Goal: Task Accomplishment & Management: Complete application form

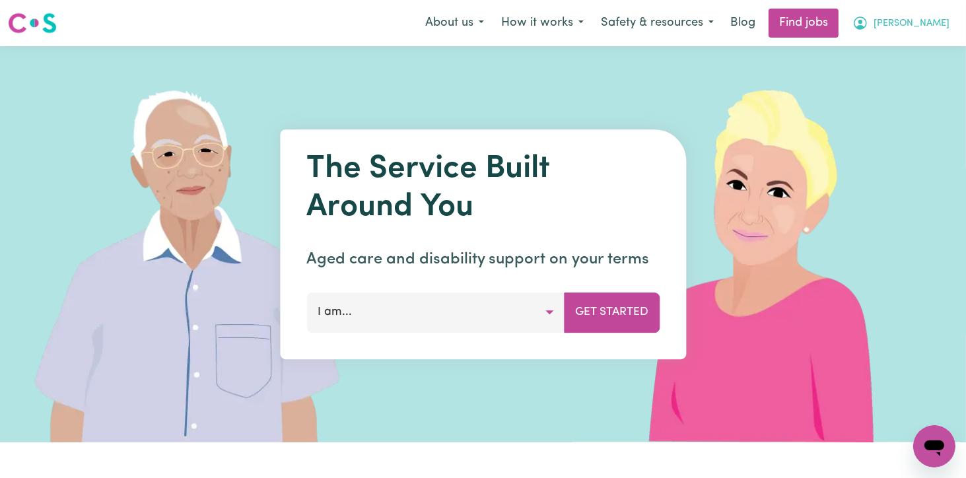
click at [928, 21] on span "[PERSON_NAME]" at bounding box center [912, 24] width 76 height 15
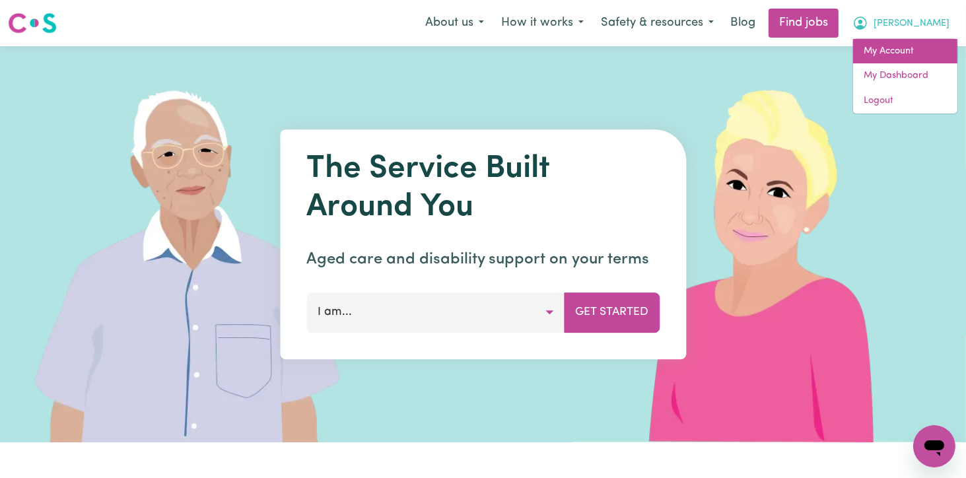
click at [903, 52] on link "My Account" at bounding box center [905, 51] width 104 height 25
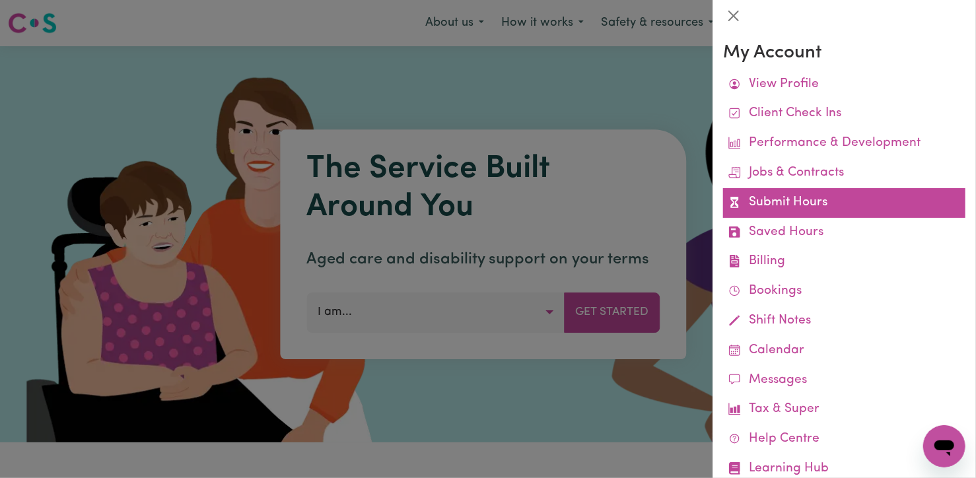
click at [752, 203] on link "Submit Hours" at bounding box center [844, 203] width 242 height 30
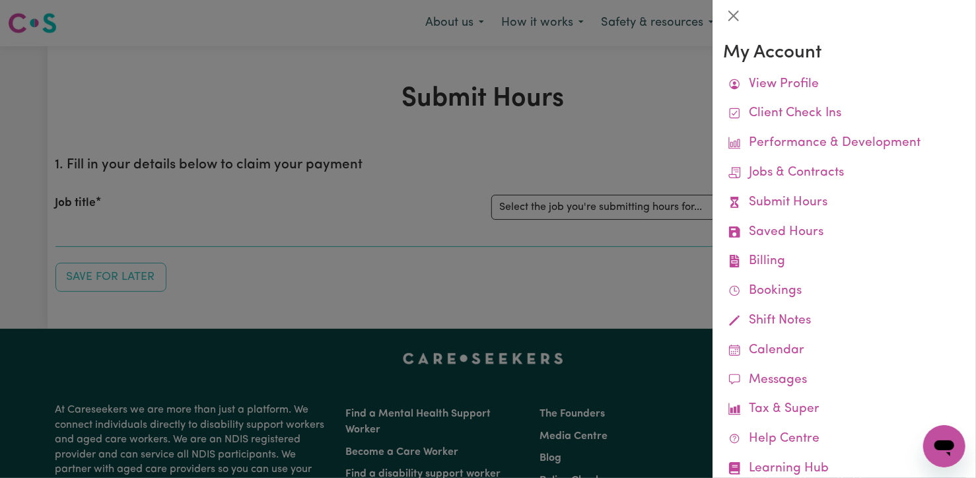
click at [557, 208] on div at bounding box center [488, 239] width 976 height 478
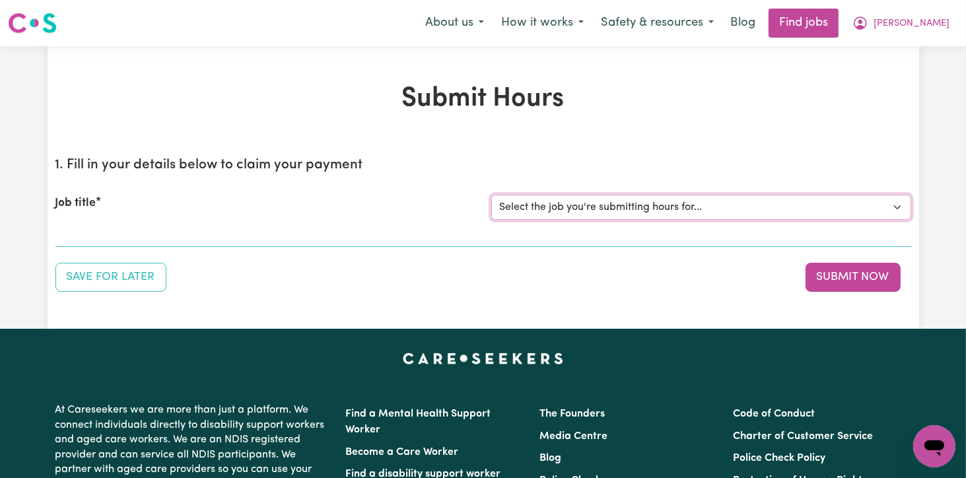
click at [557, 208] on select "Select the job you're submitting hours for... [[PERSON_NAME]] Support Worker Fo…" at bounding box center [701, 207] width 420 height 25
select select "12237"
click at [491, 195] on select "Select the job you're submitting hours for... [[PERSON_NAME]] Support Worker Fo…" at bounding box center [701, 207] width 420 height 25
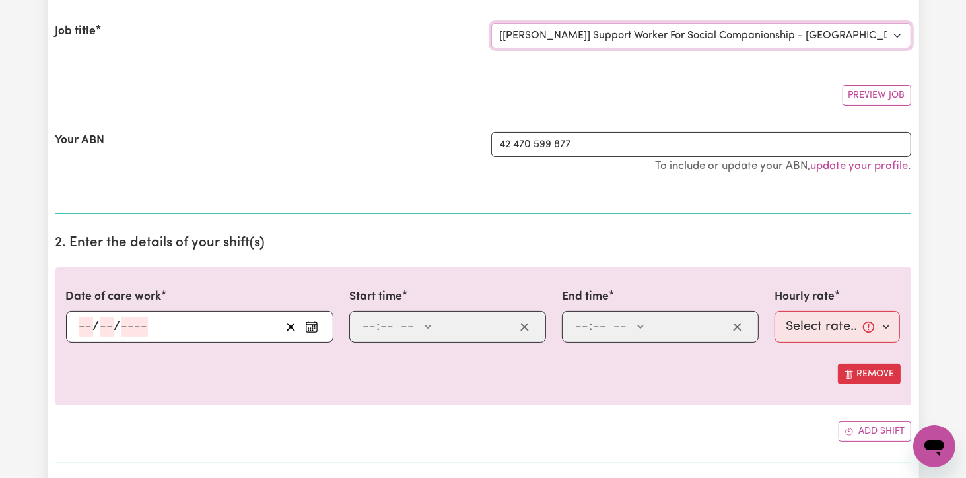
scroll to position [198, 0]
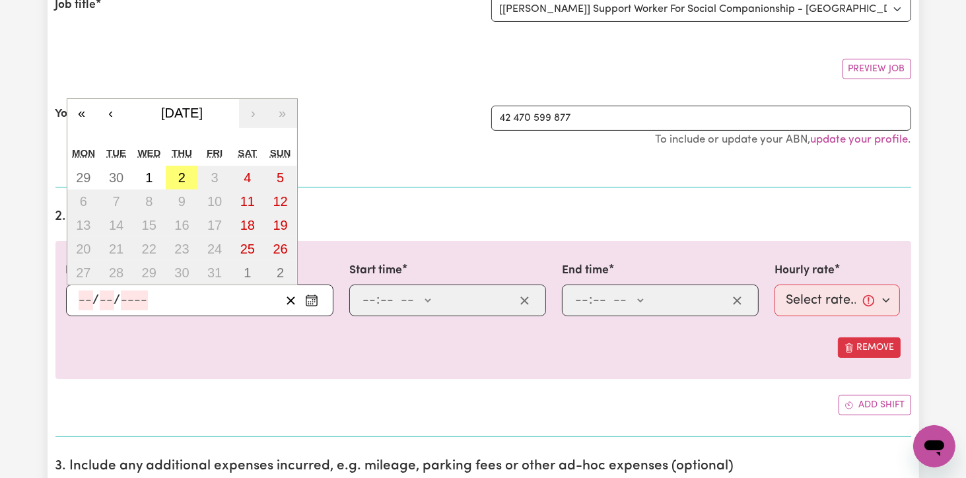
click at [87, 295] on input "number" at bounding box center [86, 301] width 15 height 20
click at [174, 184] on button "2" at bounding box center [182, 178] width 33 height 24
type input "[DATE]"
type input "2"
type input "10"
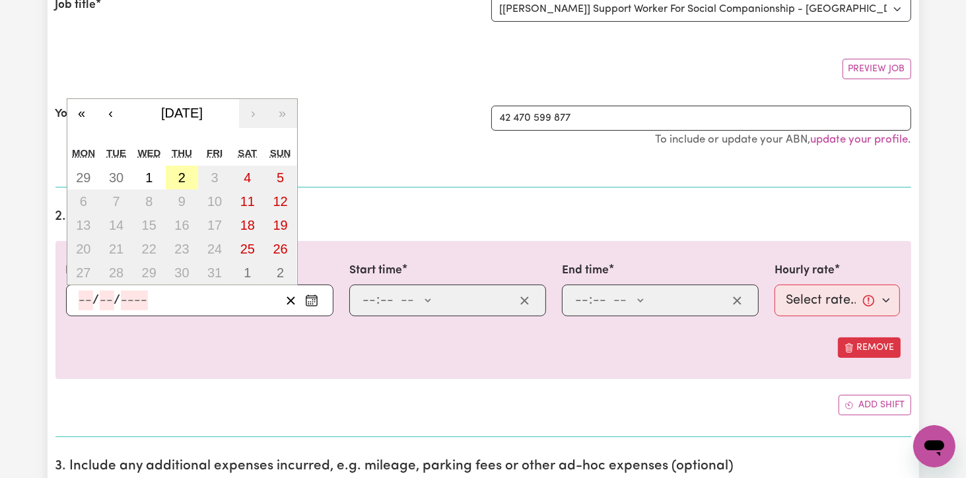
type input "2025"
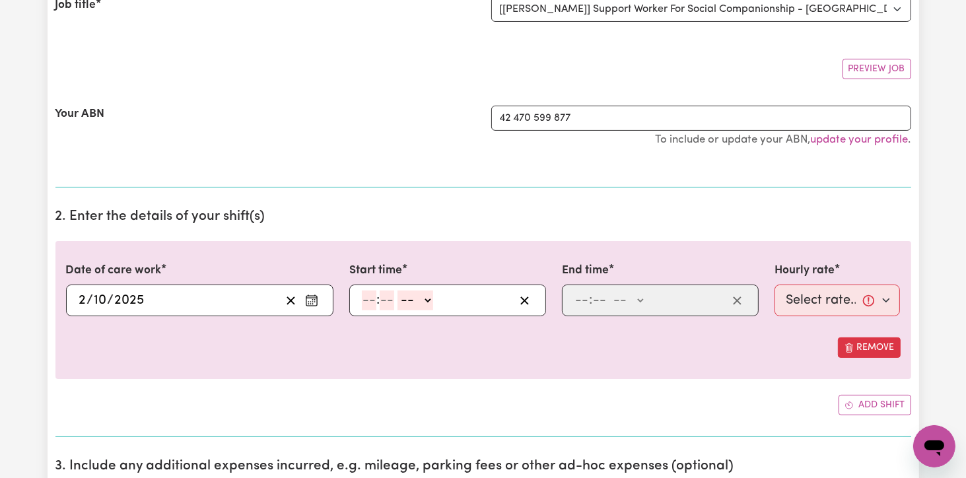
click at [365, 302] on input "number" at bounding box center [369, 301] width 15 height 20
type input "9"
type input "0"
click at [431, 300] on select "-- AM PM" at bounding box center [414, 301] width 36 height 20
select select "am"
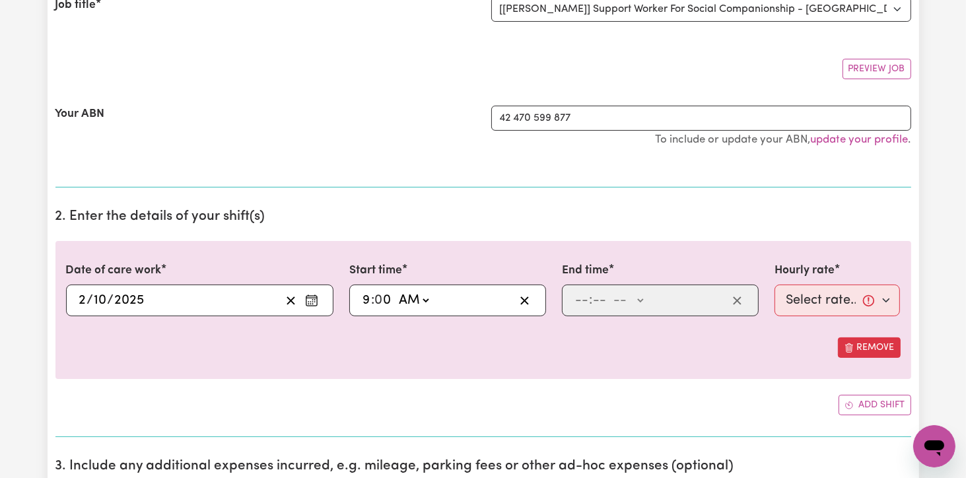
click at [396, 291] on select "-- AM PM" at bounding box center [414, 301] width 36 height 20
type input "09:00"
click at [584, 293] on input "number" at bounding box center [582, 301] width 15 height 20
type input "12"
type input "0"
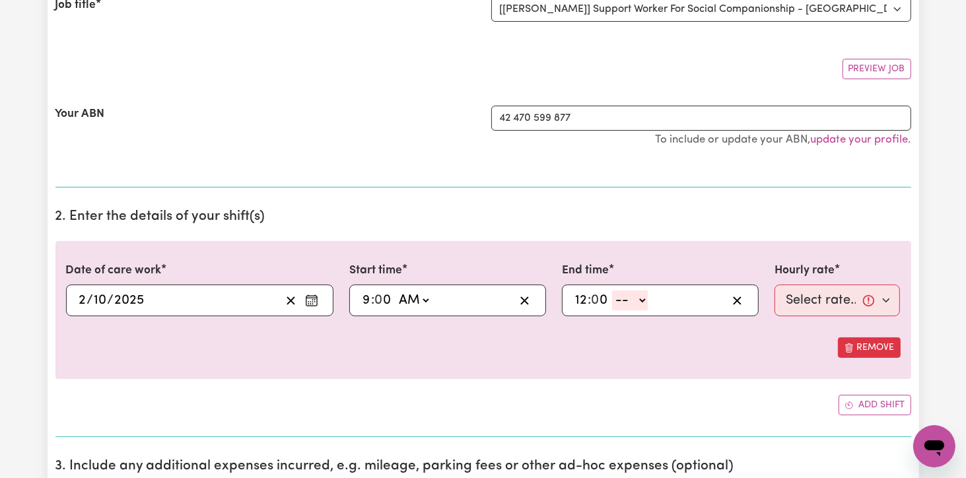
click at [639, 295] on select "-- AM PM" at bounding box center [630, 301] width 36 height 20
select select "pm"
click at [612, 291] on select "-- AM PM" at bounding box center [630, 301] width 36 height 20
type input "12:00"
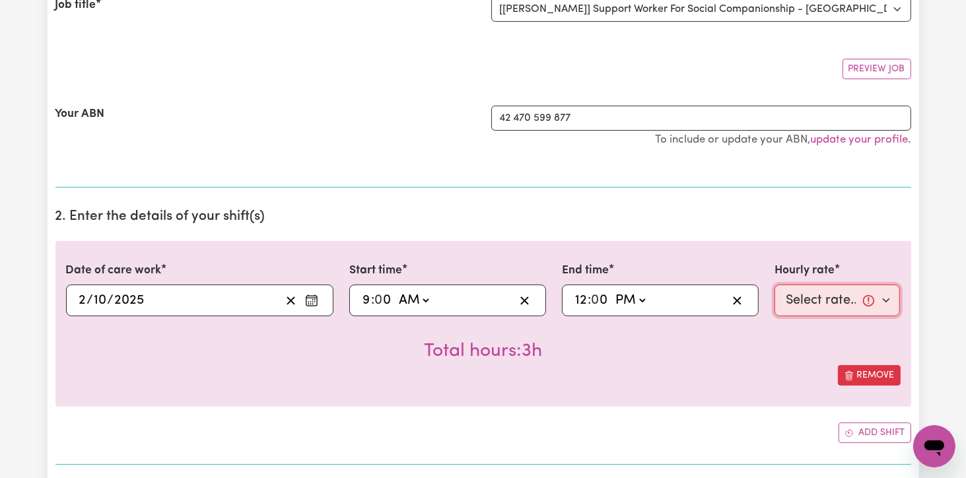
click at [890, 296] on select "Select rate... $82.49 (Weekday)" at bounding box center [838, 301] width 126 height 32
select select "82.49-Weekday"
click at [775, 285] on select "Select rate... $82.49 (Weekday)" at bounding box center [838, 301] width 126 height 32
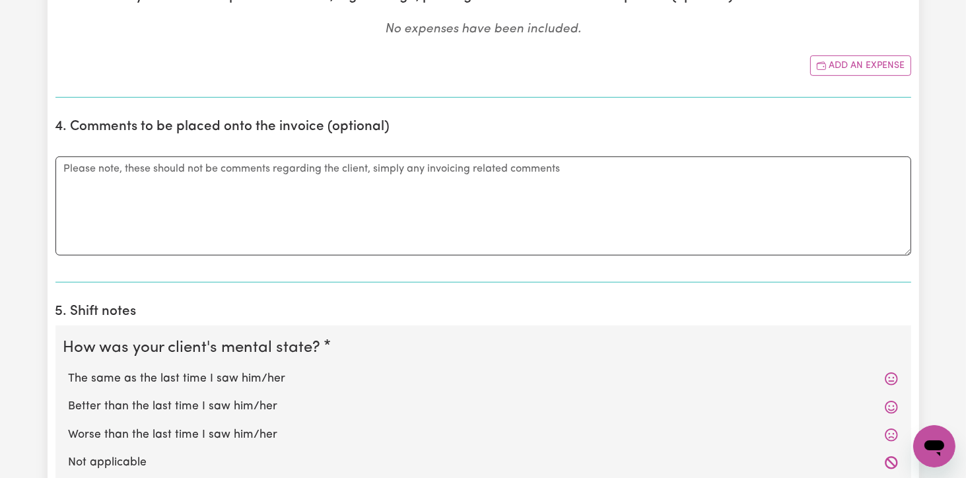
scroll to position [726, 0]
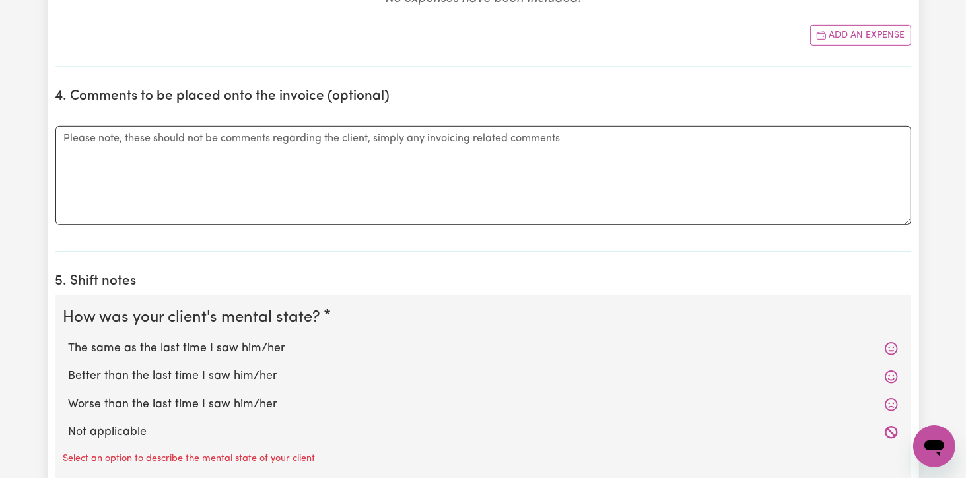
click at [139, 354] on label "The same as the last time I saw him/her" at bounding box center [483, 348] width 829 height 17
click at [69, 340] on input "The same as the last time I saw him/her" at bounding box center [68, 339] width 1 height 1
radio input "true"
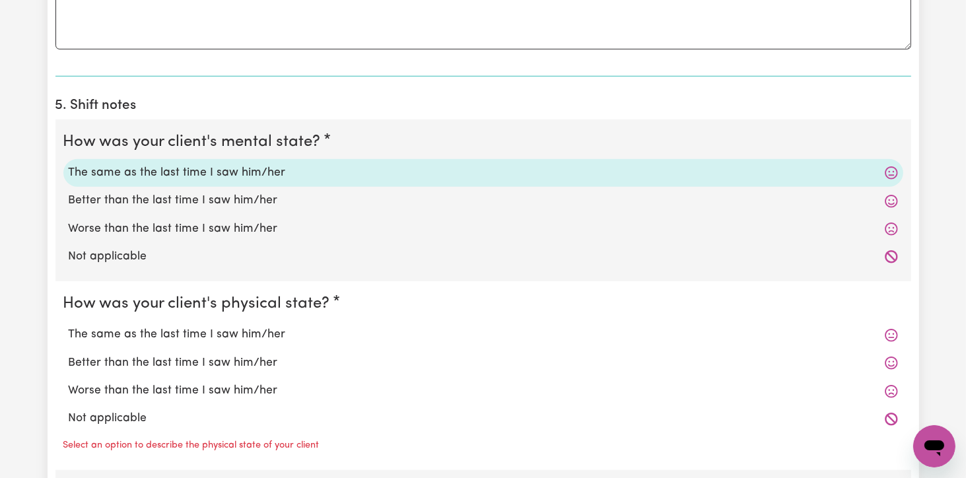
scroll to position [925, 0]
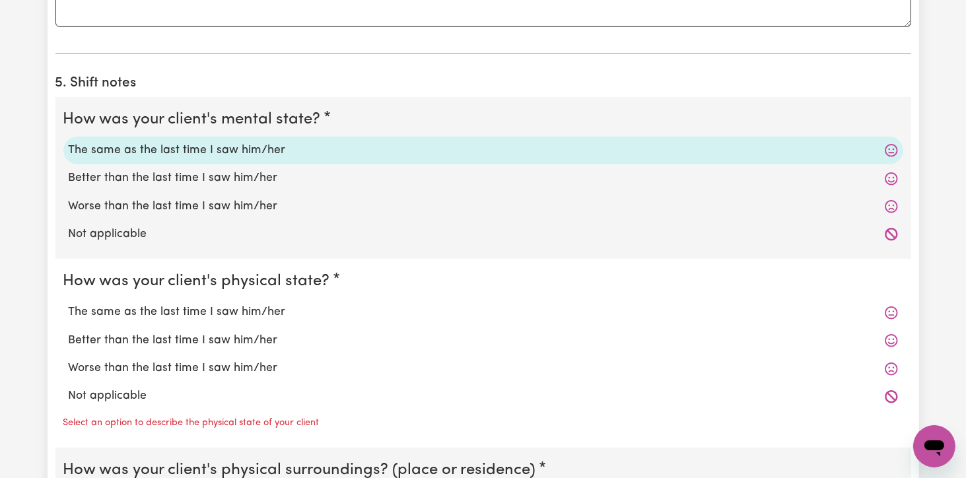
click at [137, 308] on label "The same as the last time I saw him/her" at bounding box center [483, 312] width 829 height 17
click at [69, 304] on input "The same as the last time I saw him/her" at bounding box center [68, 303] width 1 height 1
radio input "true"
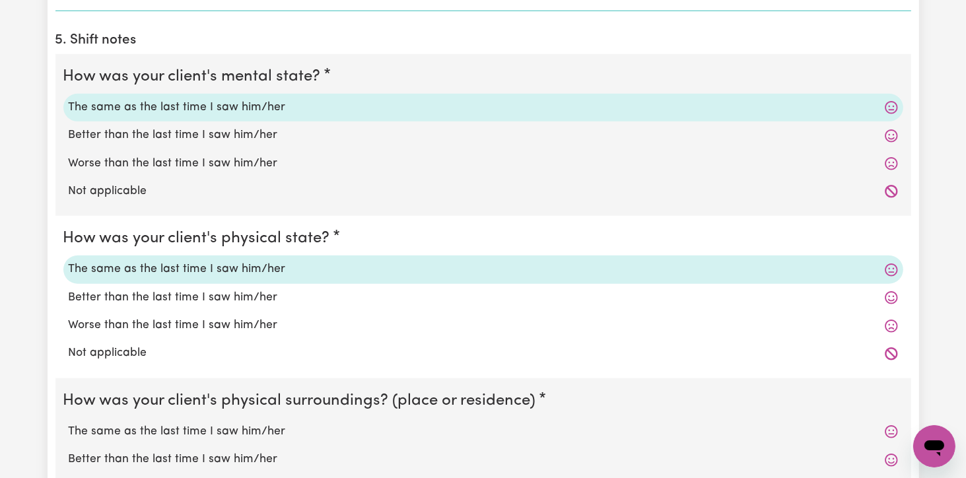
scroll to position [1057, 0]
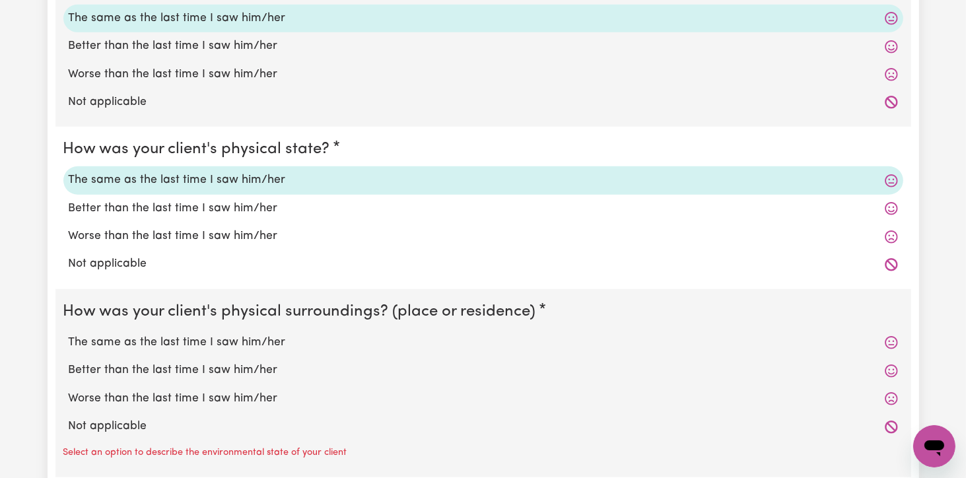
click at [135, 343] on label "The same as the last time I saw him/her" at bounding box center [483, 342] width 829 height 17
click at [69, 334] on input "The same as the last time I saw him/her" at bounding box center [68, 333] width 1 height 1
radio input "true"
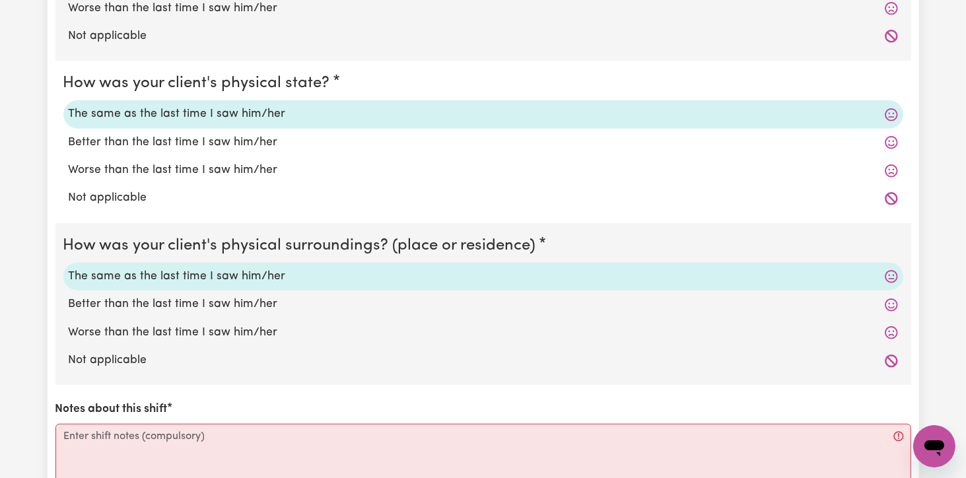
scroll to position [1189, 0]
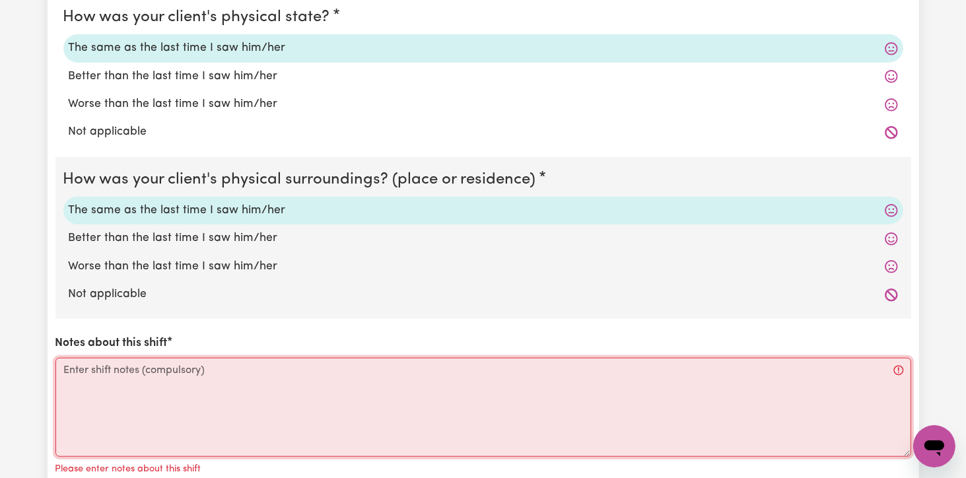
click at [69, 358] on textarea "Notes about this shift" at bounding box center [483, 407] width 856 height 99
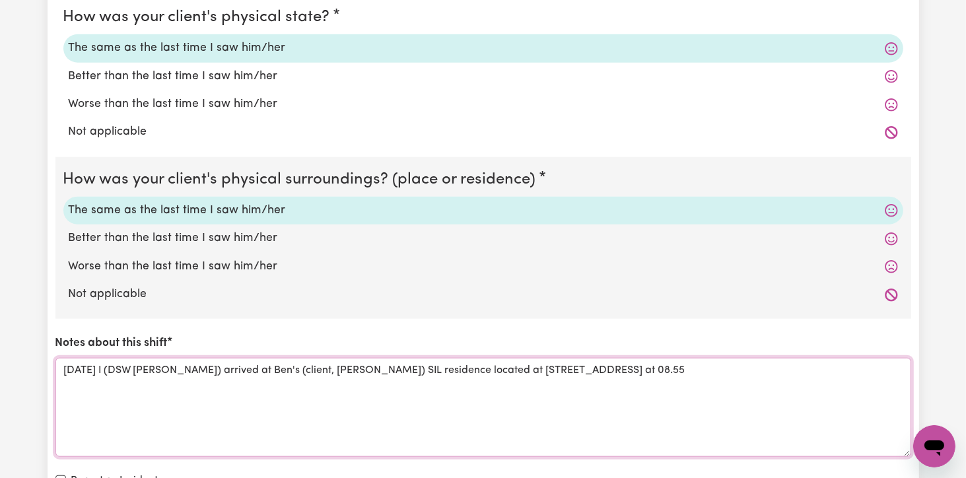
click at [69, 358] on textarea "[DATE] I (DSW [PERSON_NAME]) arrived at Ben's (client, [PERSON_NAME]) SIL resid…" at bounding box center [483, 407] width 856 height 99
click at [820, 368] on textarea "[DATE] I (DSW [PERSON_NAME]) arrived at Ben's (client, [PERSON_NAME]) SIL resid…" at bounding box center [483, 407] width 856 height 99
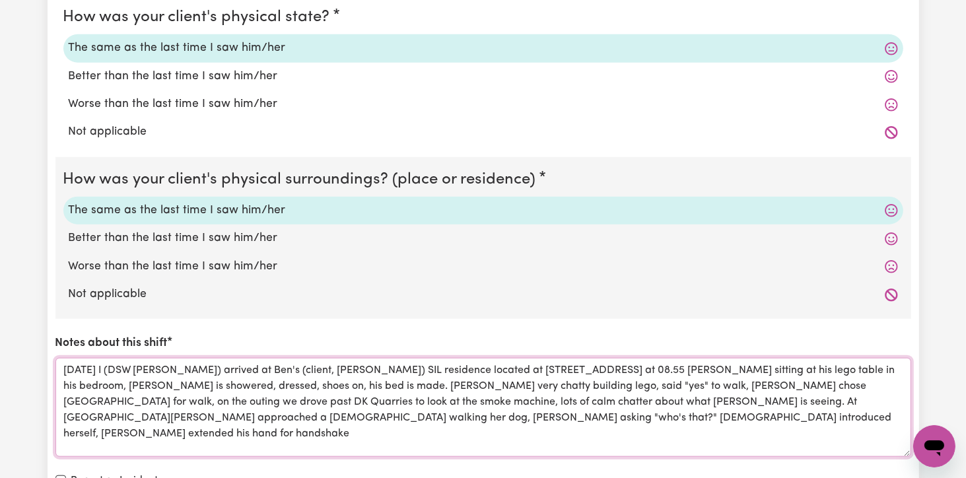
click at [490, 414] on textarea "[DATE] I (DSW [PERSON_NAME]) arrived at Ben's (client, [PERSON_NAME]) SIL resid…" at bounding box center [483, 407] width 856 height 99
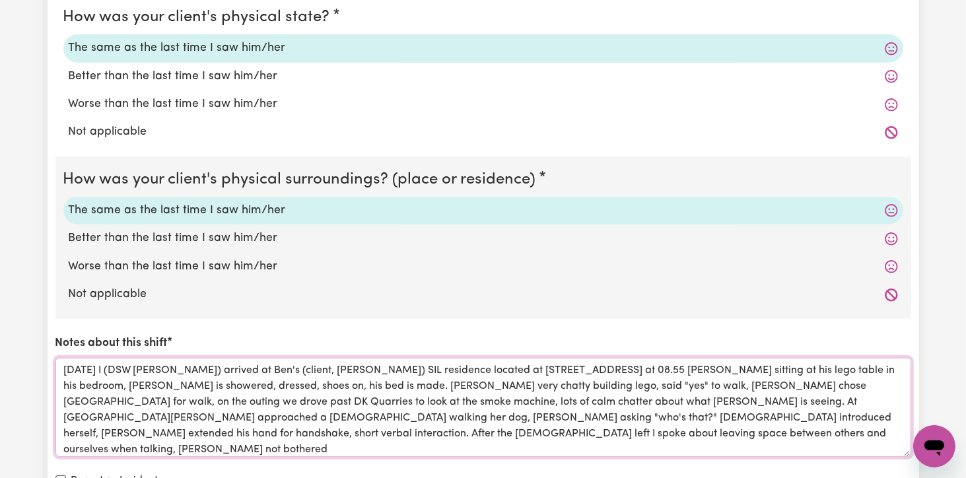
click at [490, 414] on textarea "[DATE] I (DSW [PERSON_NAME]) arrived at Ben's (client, [PERSON_NAME]) SIL resid…" at bounding box center [483, 407] width 856 height 99
click at [316, 436] on textarea "[DATE] I (DSW [PERSON_NAME]) arrived at Ben's (client, [PERSON_NAME]) SIL resid…" at bounding box center [483, 407] width 856 height 99
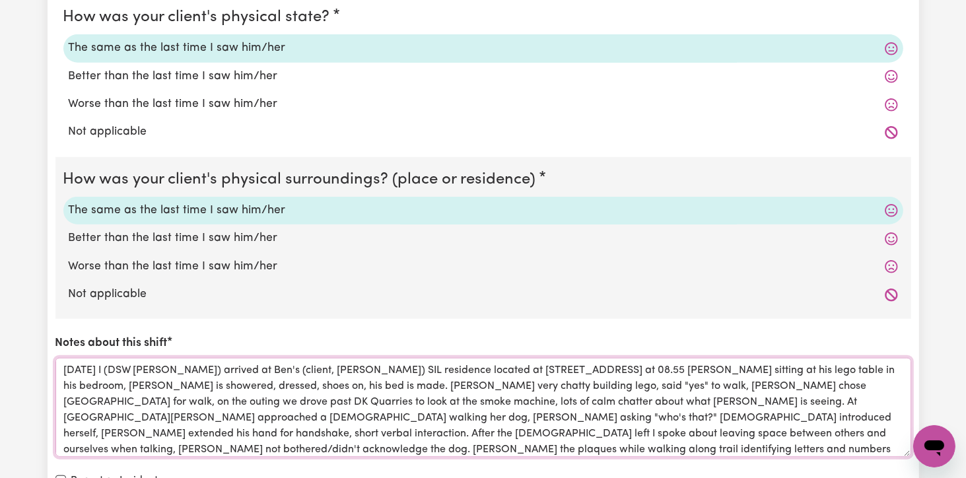
click at [326, 411] on textarea "[DATE] I (DSW [PERSON_NAME]) arrived at Ben's (client, [PERSON_NAME]) SIL resid…" at bounding box center [483, 407] width 856 height 99
click at [493, 448] on textarea "[DATE] I (DSW [PERSON_NAME]) arrived at Ben's (client, [PERSON_NAME]) SIL resid…" at bounding box center [483, 407] width 856 height 99
click at [597, 448] on textarea "[DATE] I (DSW [PERSON_NAME]) arrived at Ben's (client, [PERSON_NAME]) SIL resid…" at bounding box center [483, 407] width 856 height 99
click at [659, 438] on textarea "[DATE] I (DSW [PERSON_NAME]) arrived at Ben's (client, [PERSON_NAME]) SIL resid…" at bounding box center [483, 407] width 856 height 99
click at [856, 444] on textarea "[DATE] I (DSW [PERSON_NAME]) arrived at Ben's (client, [PERSON_NAME]) SIL resid…" at bounding box center [483, 407] width 856 height 99
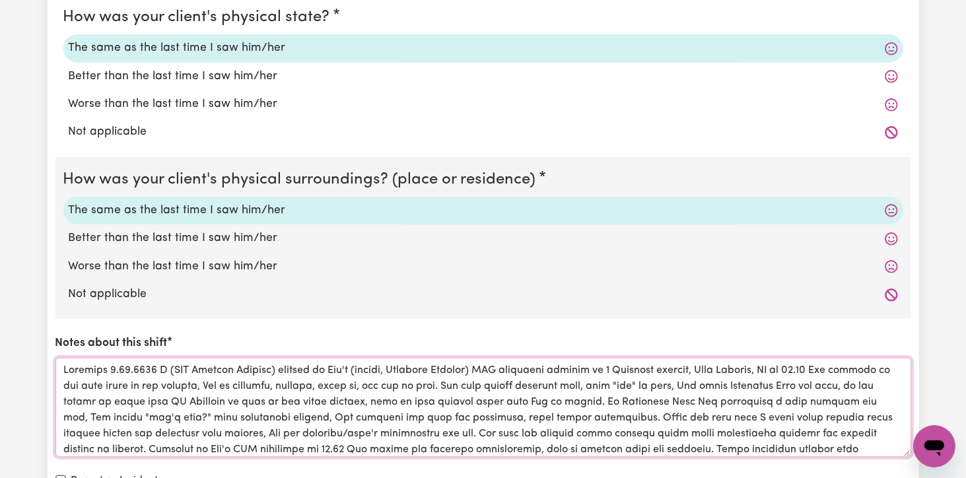
scroll to position [15, 0]
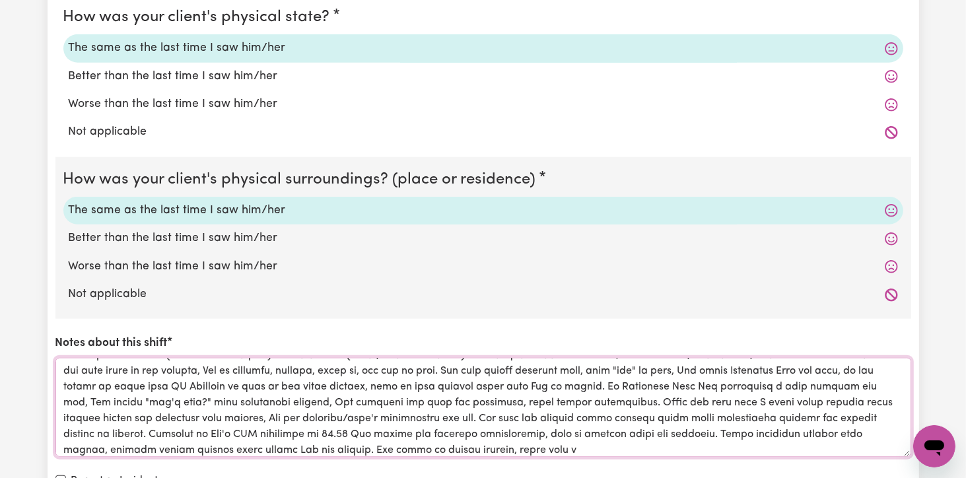
click at [853, 442] on textarea "Notes about this shift" at bounding box center [483, 407] width 856 height 99
click at [580, 448] on textarea "Notes about this shift" at bounding box center [483, 407] width 856 height 99
click at [630, 449] on textarea "Notes about this shift" at bounding box center [483, 407] width 856 height 99
click at [625, 448] on textarea "Notes about this shift" at bounding box center [483, 407] width 856 height 99
click at [888, 443] on textarea "Notes about this shift" at bounding box center [483, 407] width 856 height 99
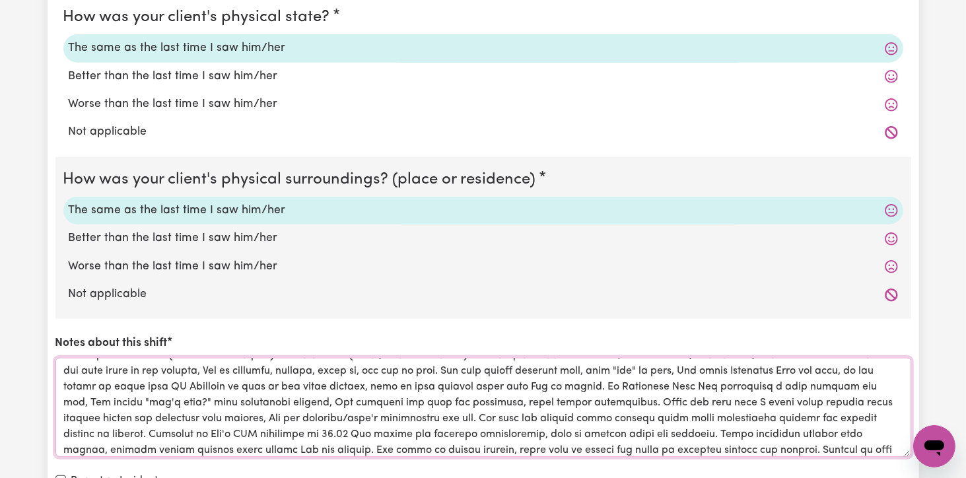
scroll to position [31, 0]
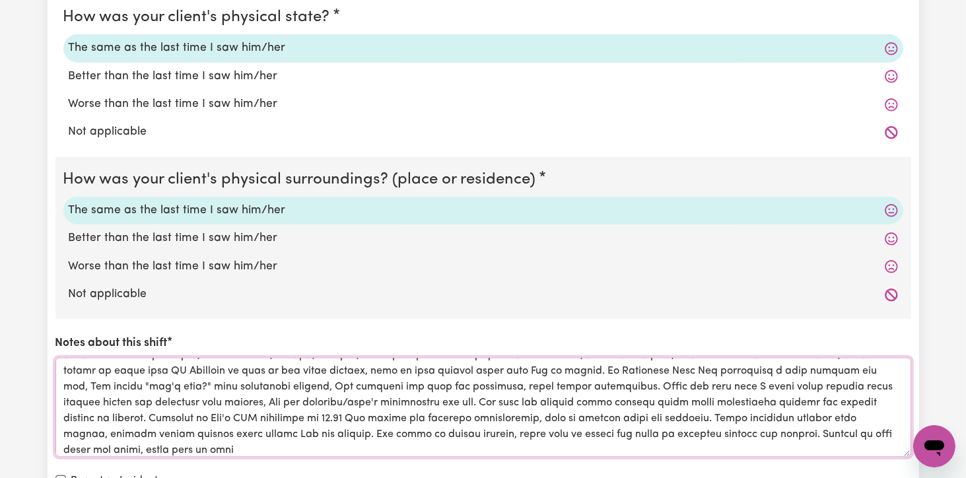
click at [87, 450] on textarea "Notes about this shift" at bounding box center [483, 407] width 856 height 99
click at [158, 450] on textarea "Notes about this shift" at bounding box center [483, 407] width 856 height 99
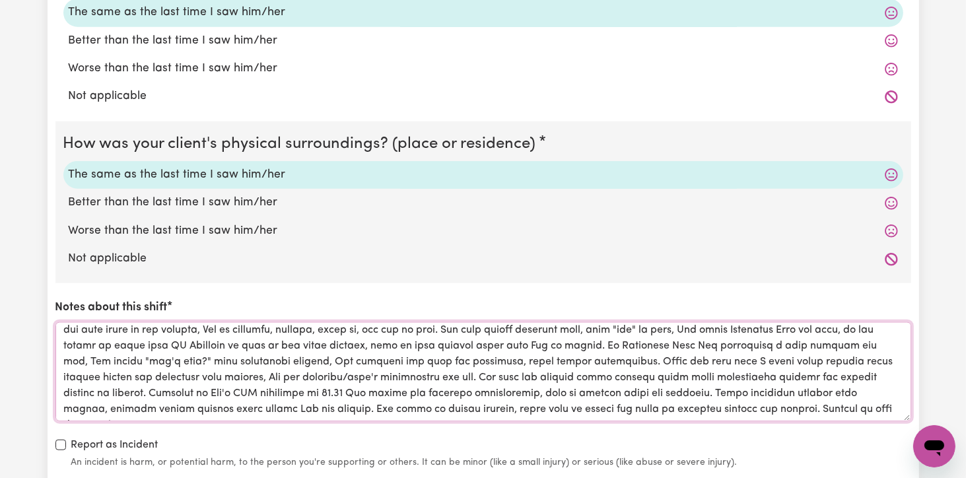
scroll to position [1255, 0]
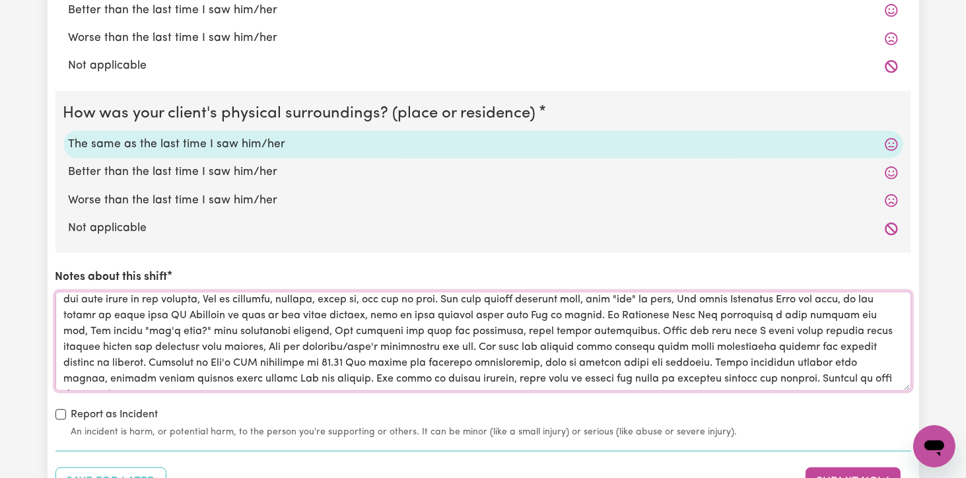
drag, startPoint x: 880, startPoint y: 378, endPoint x: 724, endPoint y: 380, distance: 155.9
click at [724, 380] on textarea "Notes about this shift" at bounding box center [483, 341] width 856 height 99
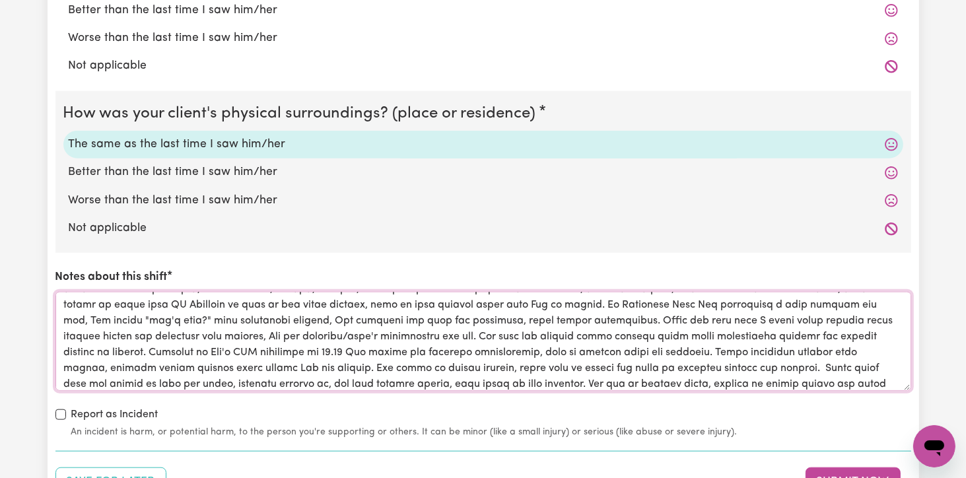
scroll to position [47, 0]
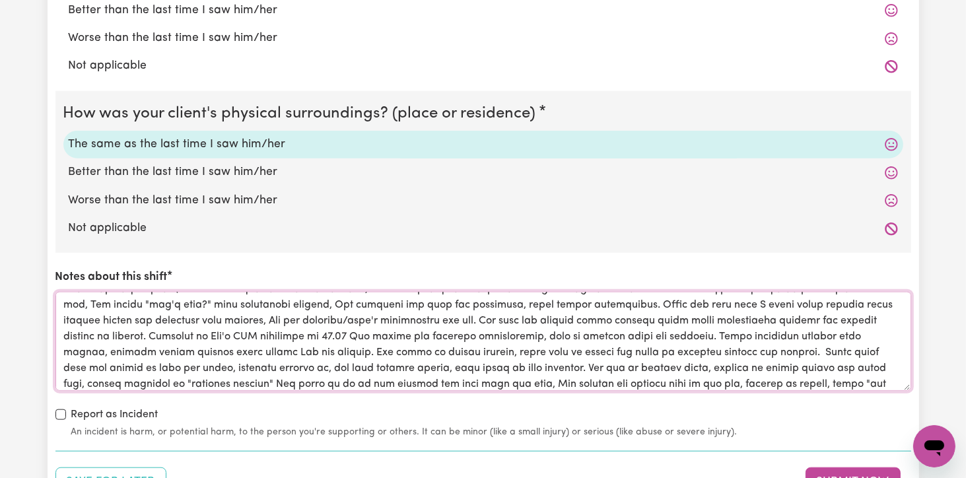
click at [168, 388] on textarea "Notes about this shift" at bounding box center [483, 341] width 856 height 99
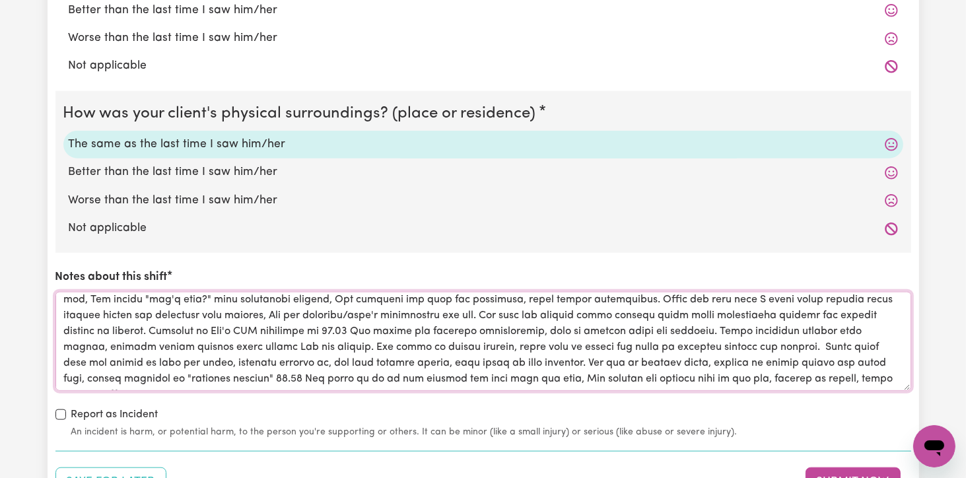
scroll to position [1321, 0]
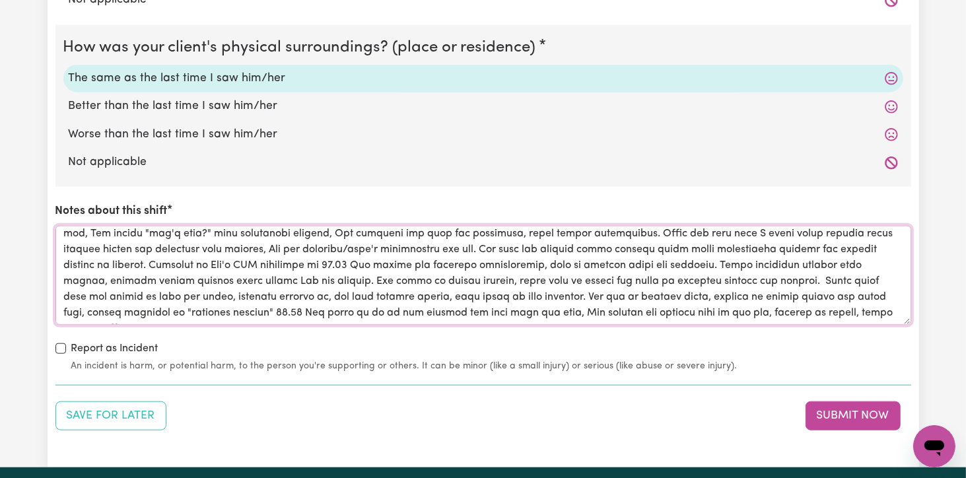
click at [877, 308] on textarea "Notes about this shift" at bounding box center [483, 275] width 856 height 99
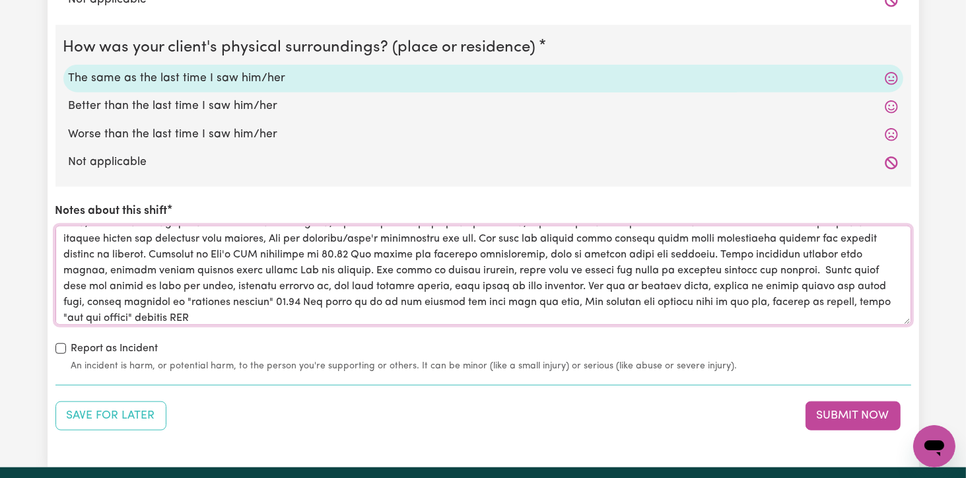
click at [877, 308] on textarea "Notes about this shift" at bounding box center [483, 275] width 856 height 99
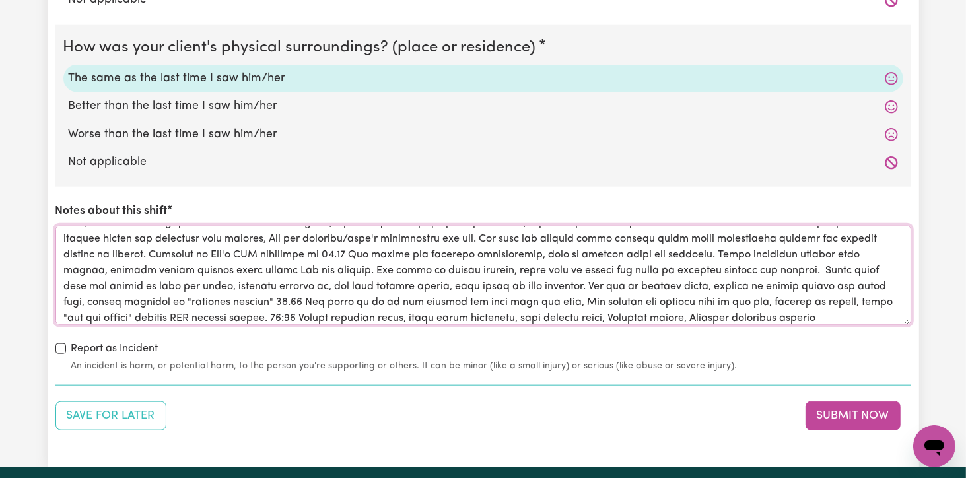
click at [475, 318] on textarea "Notes about this shift" at bounding box center [483, 275] width 856 height 99
click at [476, 316] on textarea "Notes about this shift" at bounding box center [483, 275] width 856 height 99
click at [762, 314] on textarea "Notes about this shift" at bounding box center [483, 275] width 856 height 99
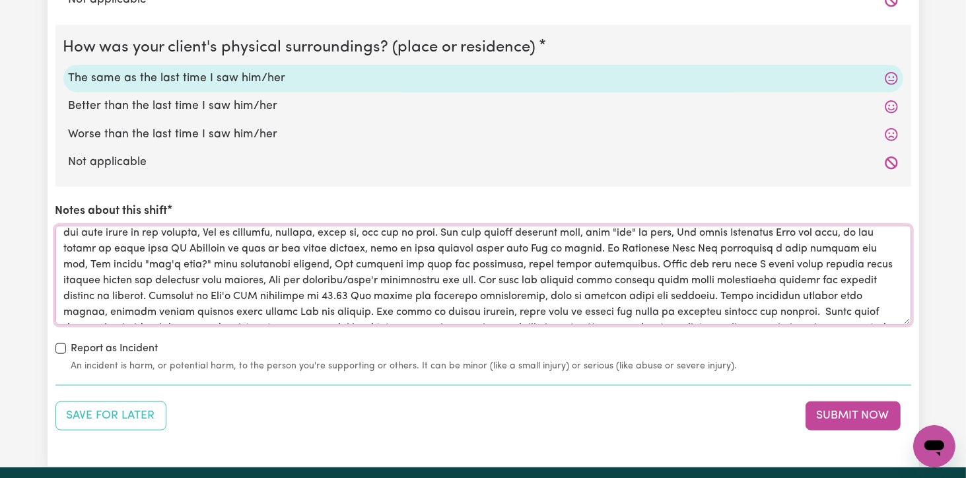
scroll to position [0, 0]
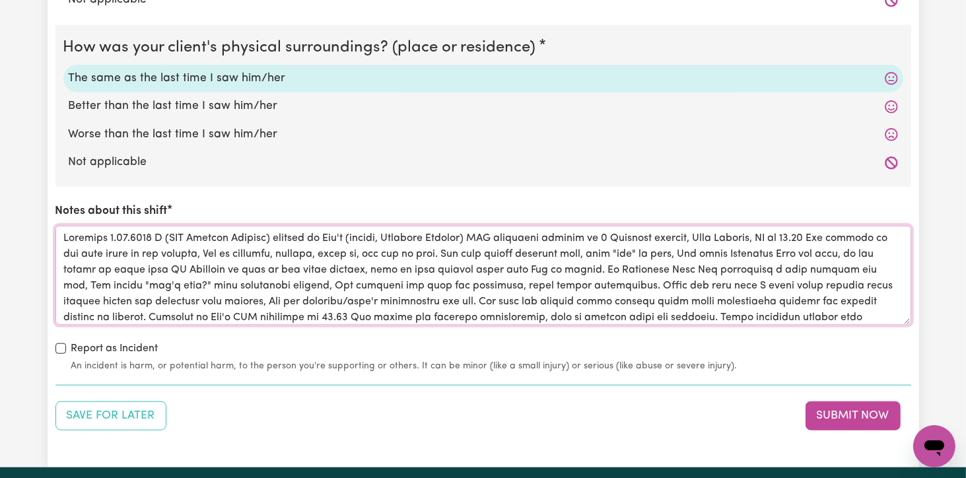
click at [600, 266] on textarea "Notes about this shift" at bounding box center [483, 275] width 856 height 99
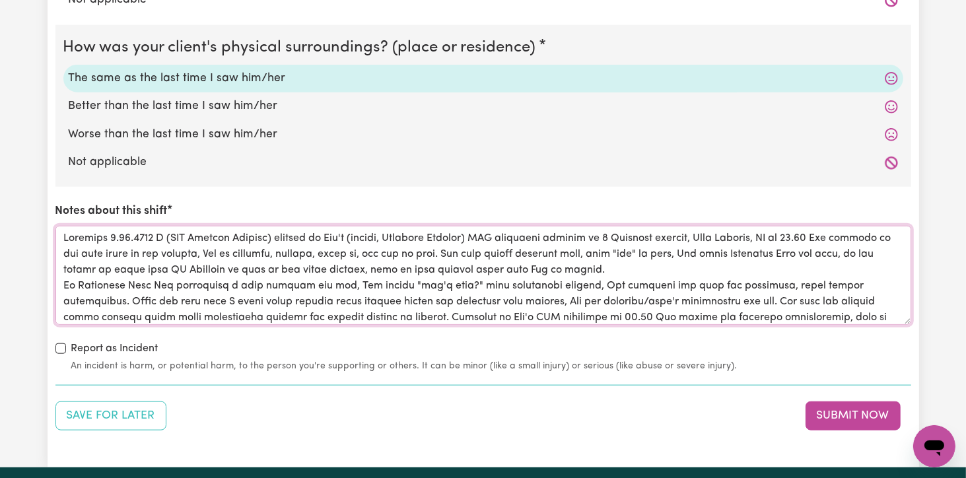
click at [730, 298] on textarea "Notes about this shift" at bounding box center [483, 275] width 856 height 99
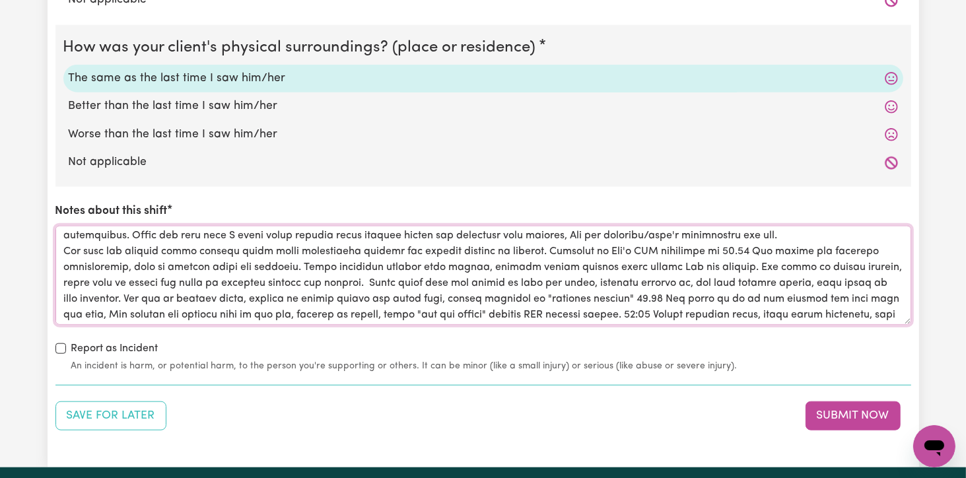
click at [534, 250] on textarea "Notes about this shift" at bounding box center [483, 275] width 856 height 99
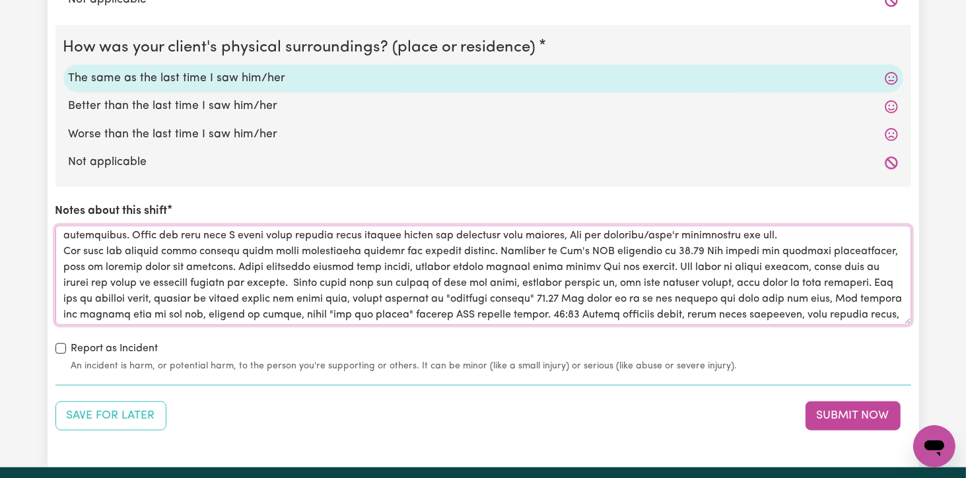
click at [295, 281] on textarea "Notes about this shift" at bounding box center [483, 275] width 856 height 99
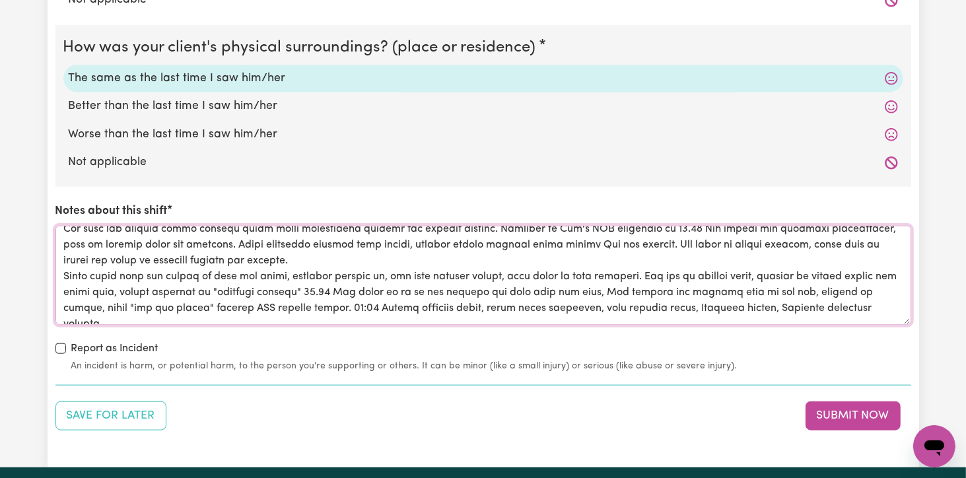
scroll to position [100, 0]
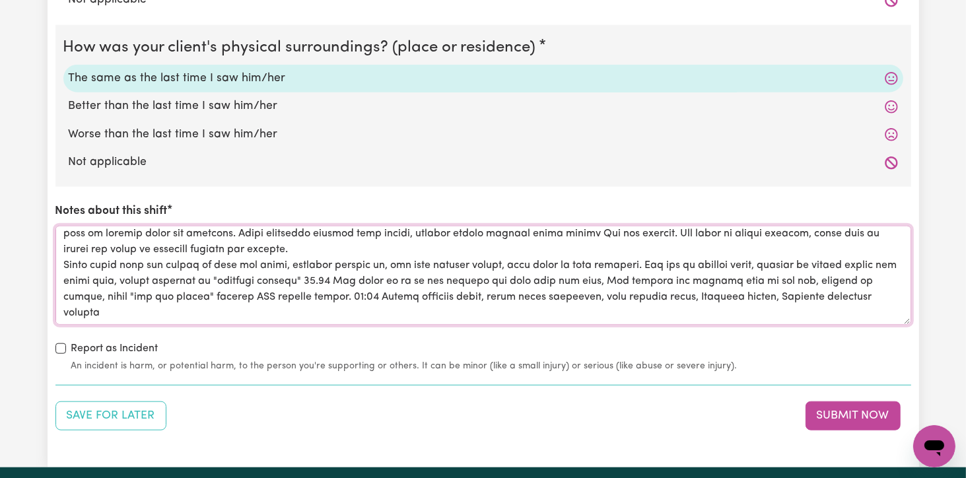
click at [365, 295] on textarea "Notes about this shift" at bounding box center [483, 275] width 856 height 99
click at [363, 295] on textarea "Notes about this shift" at bounding box center [483, 275] width 856 height 99
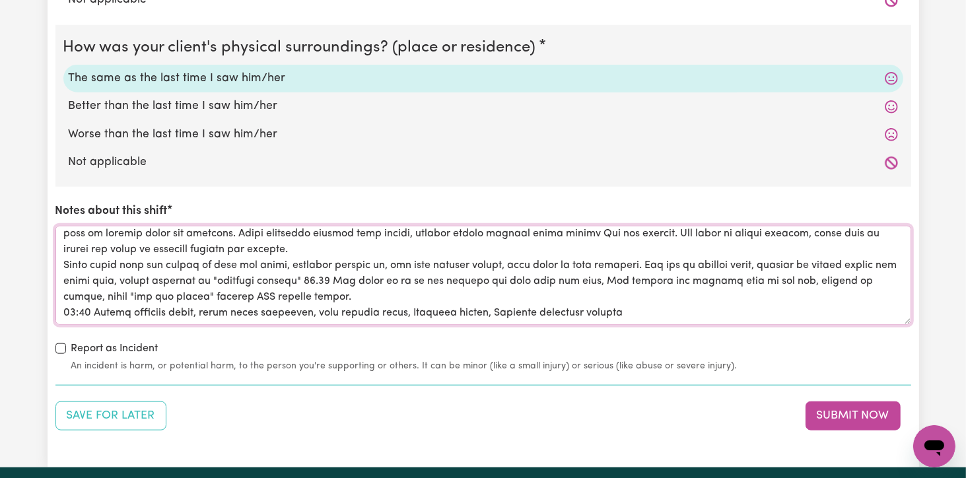
click at [613, 310] on textarea "Notes about this shift" at bounding box center [483, 275] width 856 height 99
click at [615, 309] on textarea "Notes about this shift" at bounding box center [483, 275] width 856 height 99
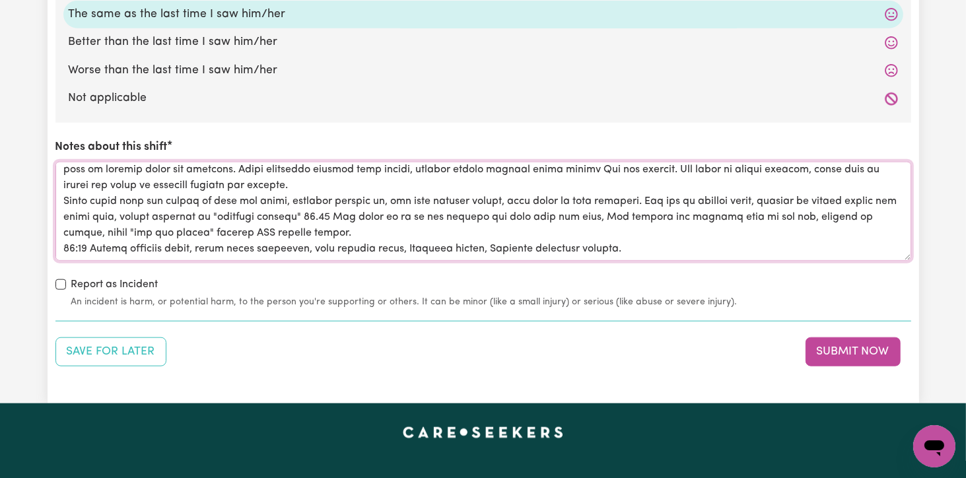
scroll to position [1387, 0]
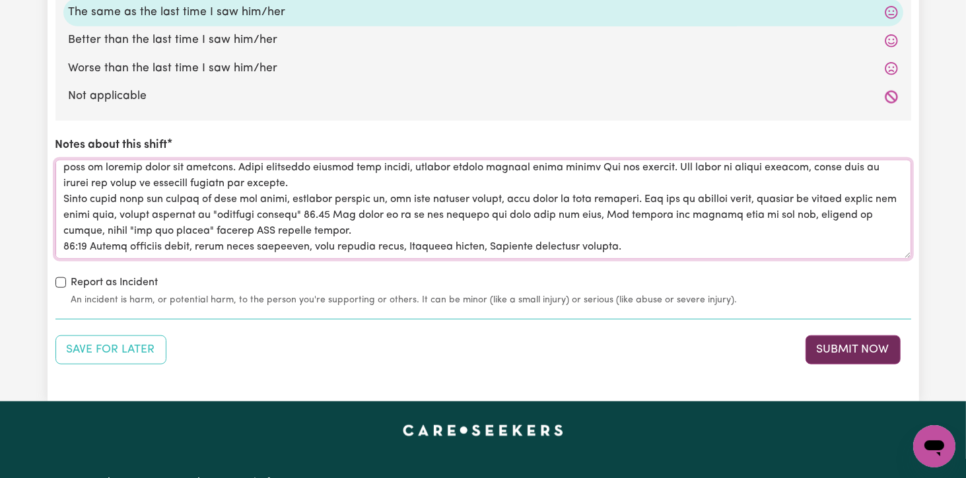
type textarea "[DATE] I (DSW [PERSON_NAME]) arrived at Ben's (client, [PERSON_NAME]) SIL resid…"
click at [843, 351] on button "Submit Now" at bounding box center [853, 349] width 95 height 29
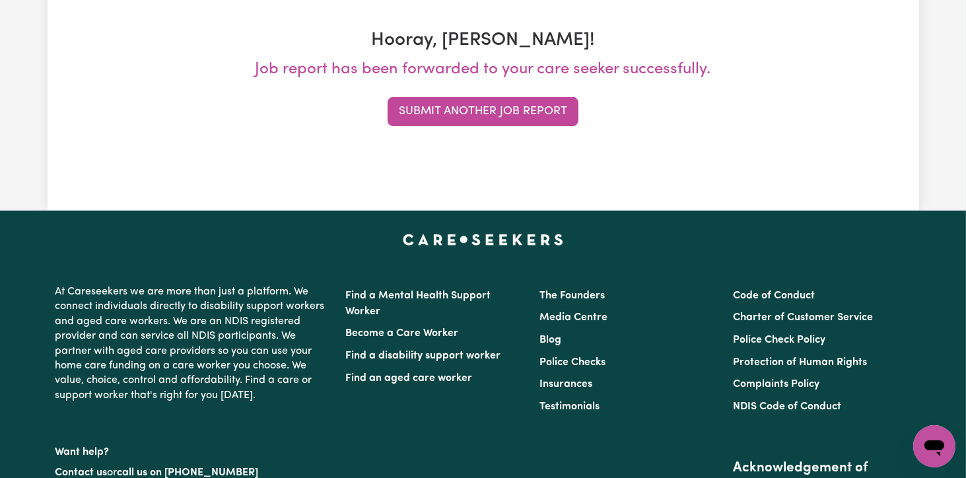
scroll to position [0, 0]
